Goal: Task Accomplishment & Management: Complete application form

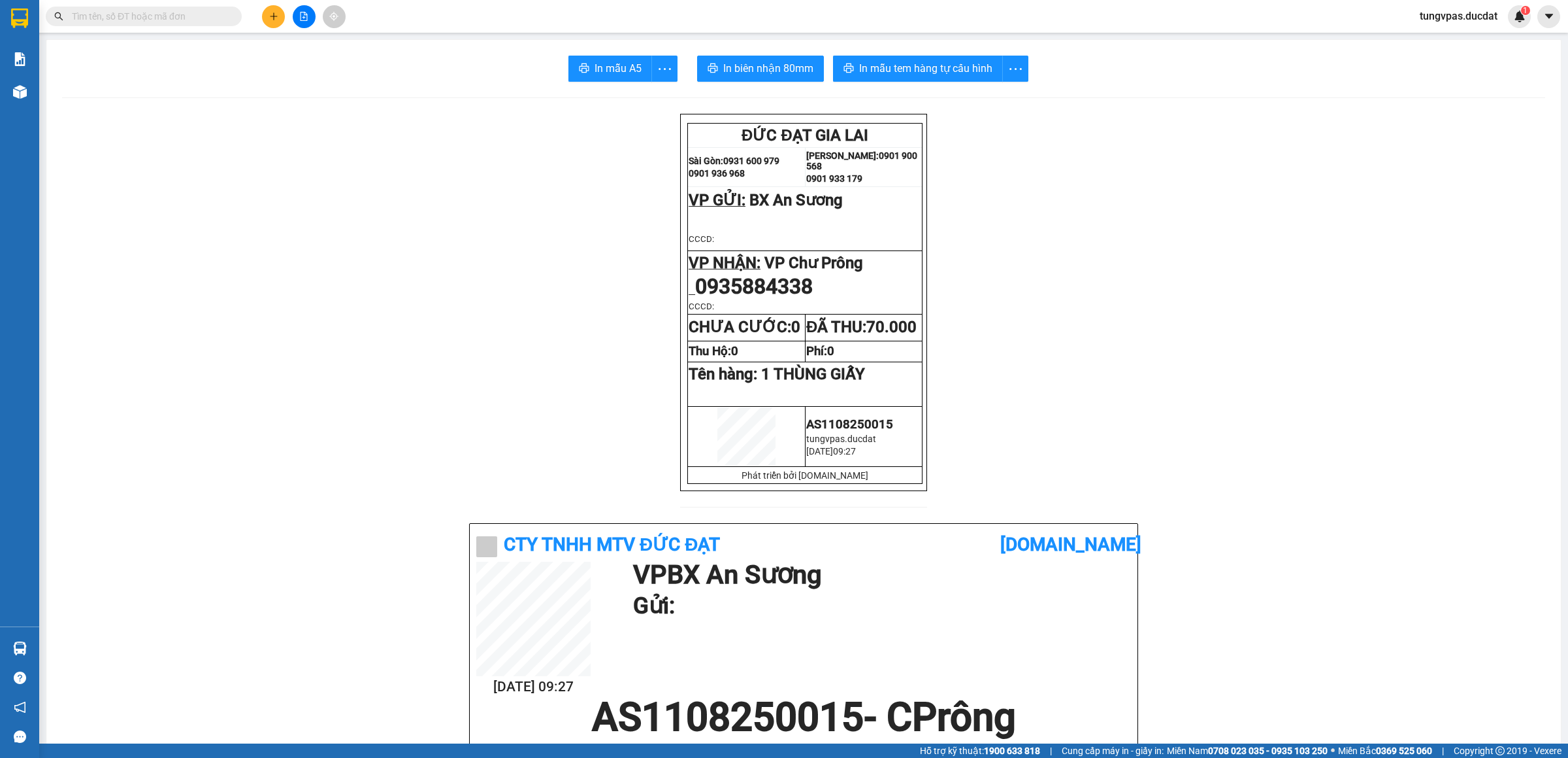
click at [271, 18] on icon "plus" at bounding box center [273, 16] width 9 height 9
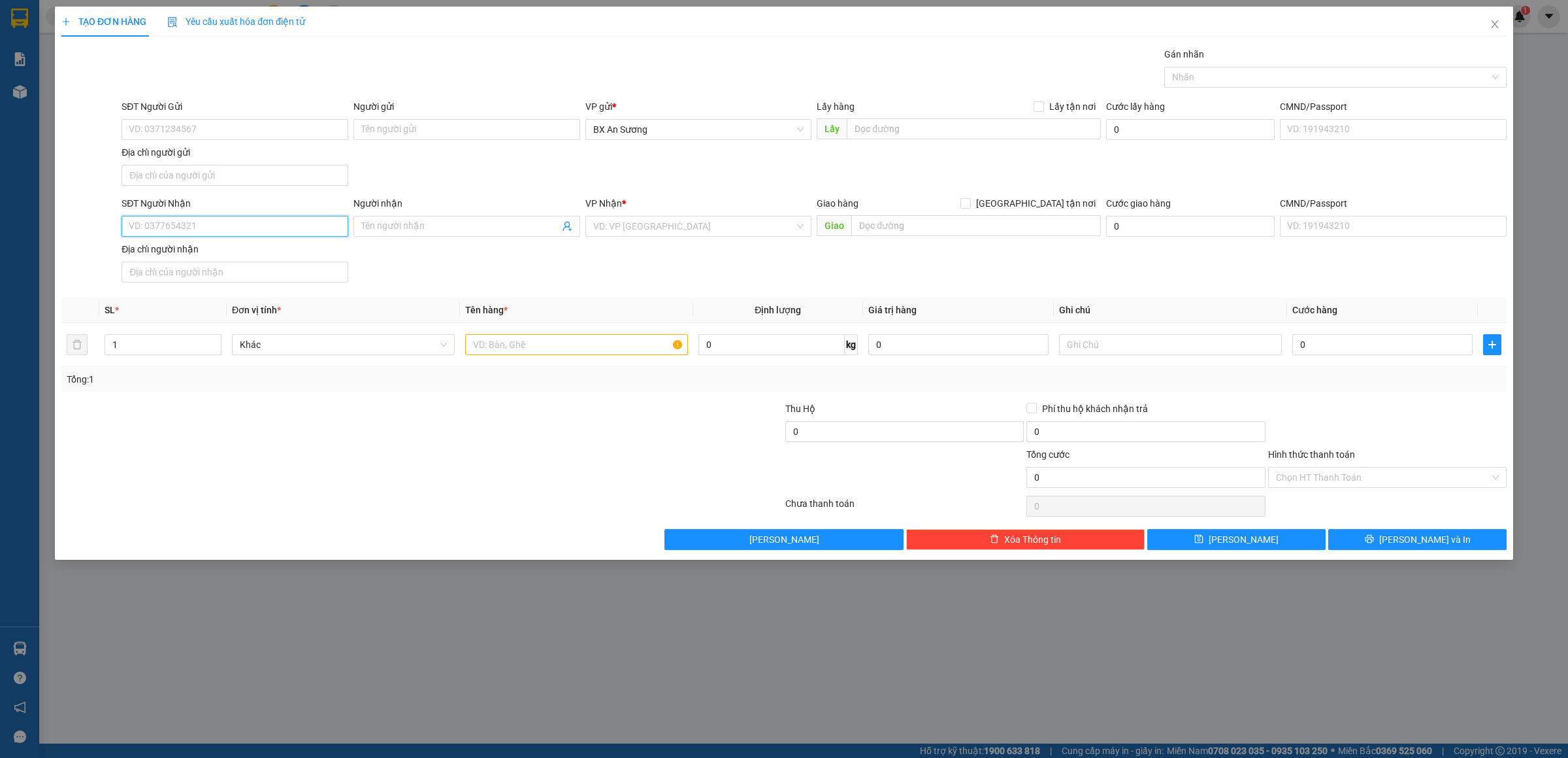
click at [290, 230] on input "SĐT Người Nhận" at bounding box center [235, 226] width 227 height 21
click at [277, 226] on input "SĐT Người Nhận" at bounding box center [235, 226] width 227 height 21
click at [189, 252] on div "0382277825" at bounding box center [235, 254] width 211 height 15
type input "0382277825"
click at [531, 350] on input "text" at bounding box center [576, 344] width 223 height 21
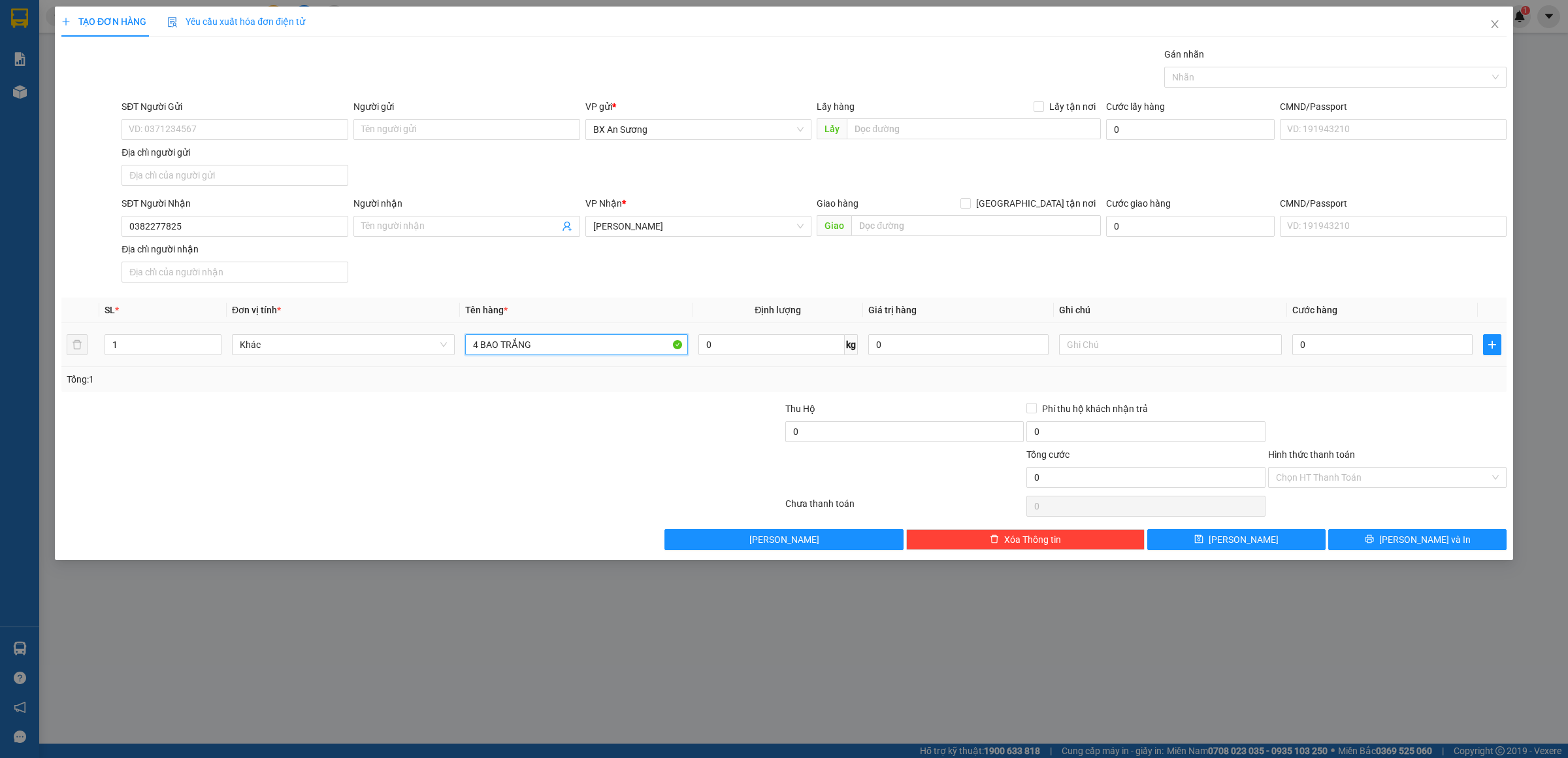
type input "4 BAO TRẮNG"
click at [1350, 349] on input "0" at bounding box center [1382, 344] width 180 height 21
type input "2"
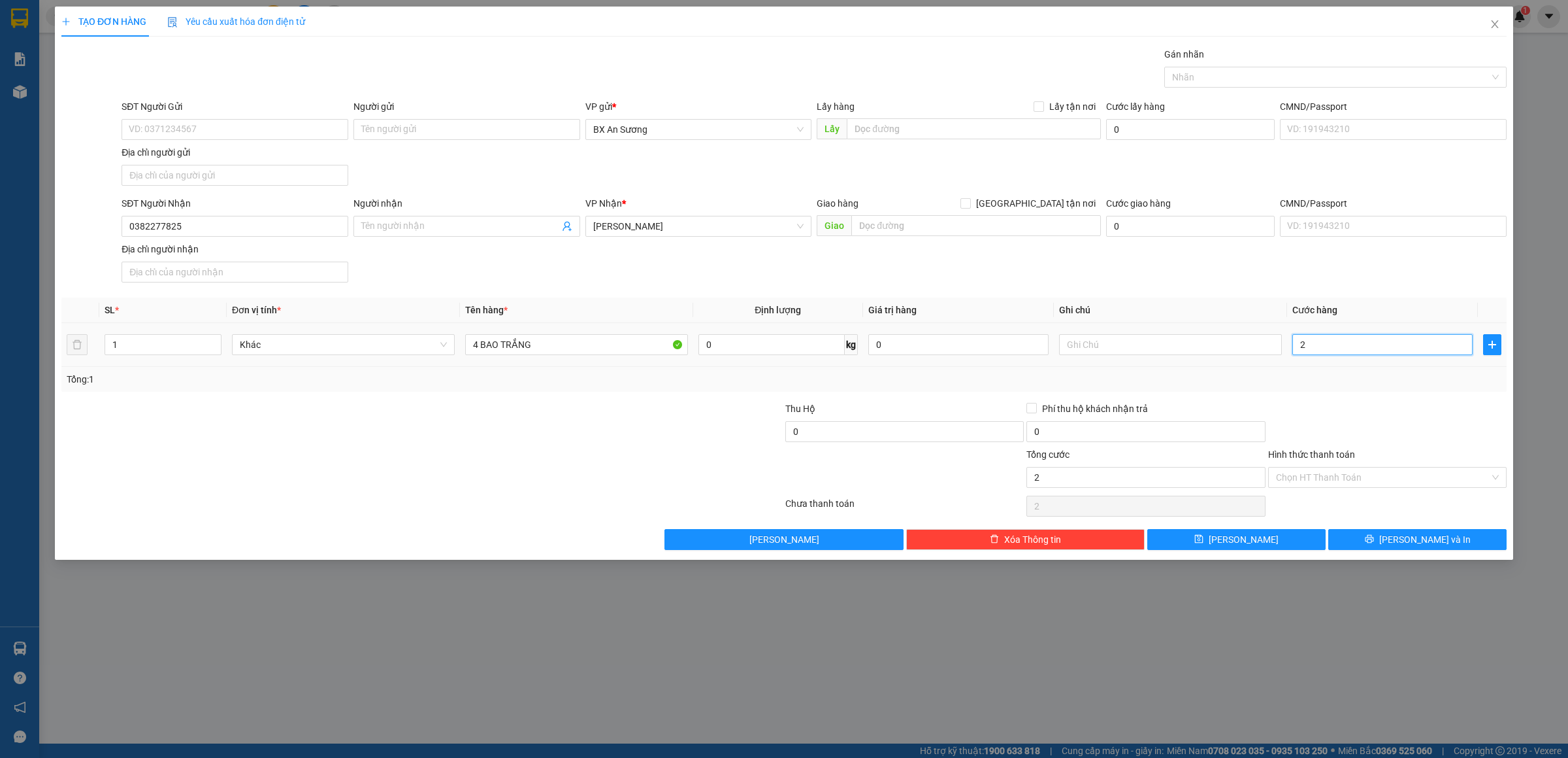
type input "24"
type input "240"
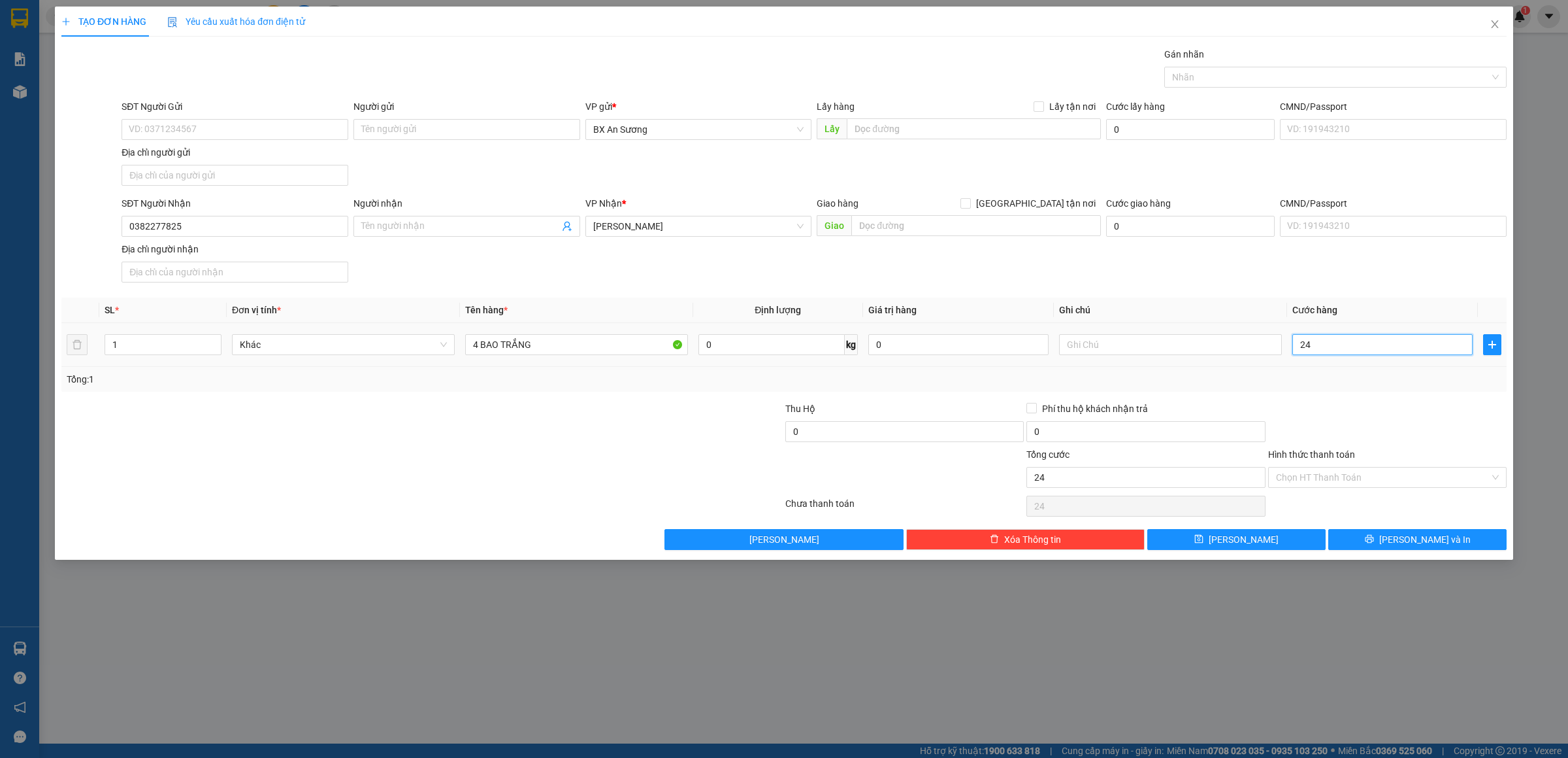
type input "240"
type input "240.000"
click at [1397, 537] on button "[PERSON_NAME] và In" at bounding box center [1417, 539] width 178 height 21
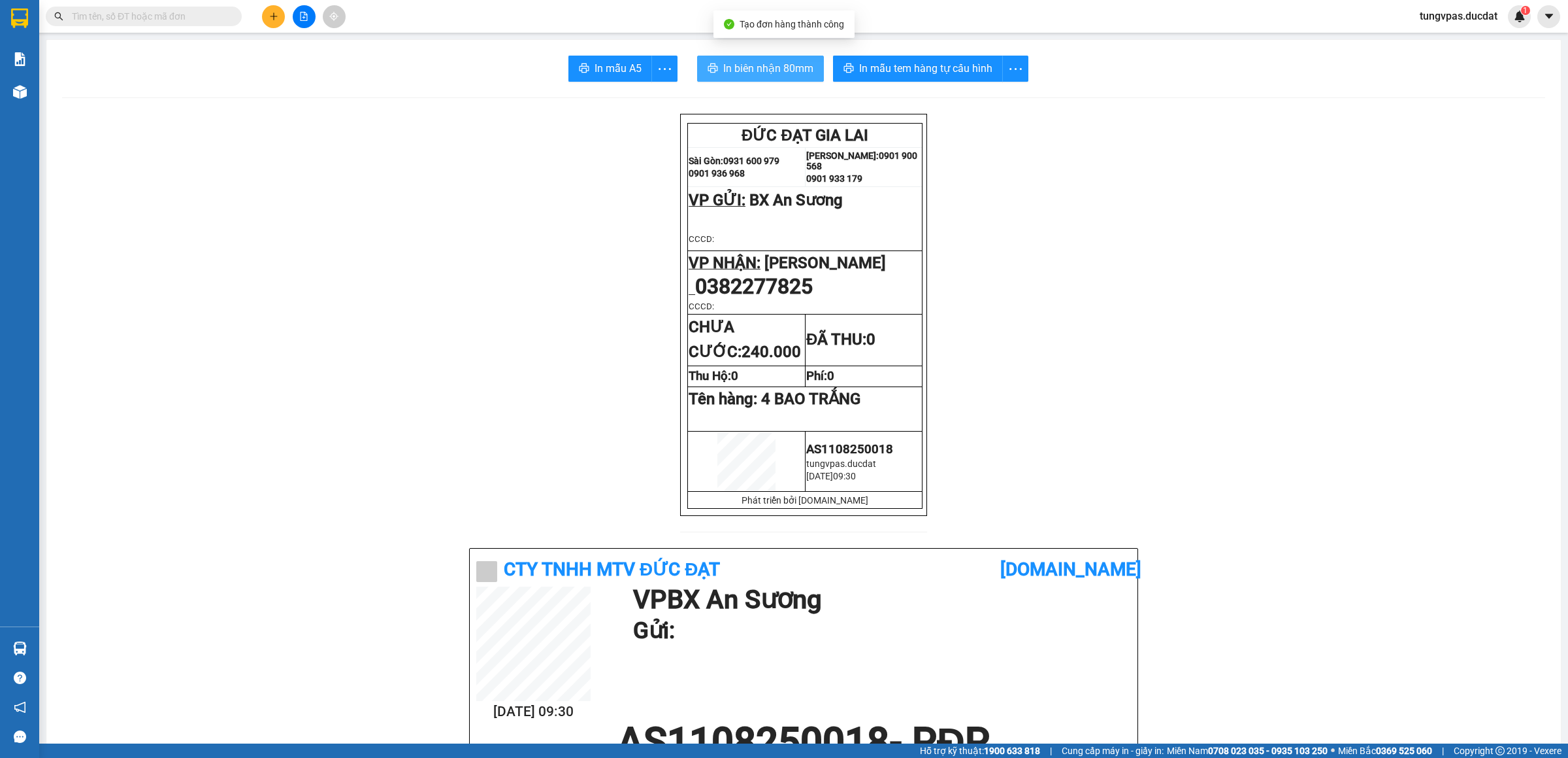
click at [793, 73] on span "In biên nhận 80mm" at bounding box center [769, 67] width 90 height 16
click at [903, 68] on span "In mẫu tem hàng tự cấu hình" at bounding box center [931, 67] width 133 height 16
click at [964, 67] on span "In mẫu tem hàng tự cấu hình" at bounding box center [926, 67] width 133 height 16
